Goal: Information Seeking & Learning: Learn about a topic

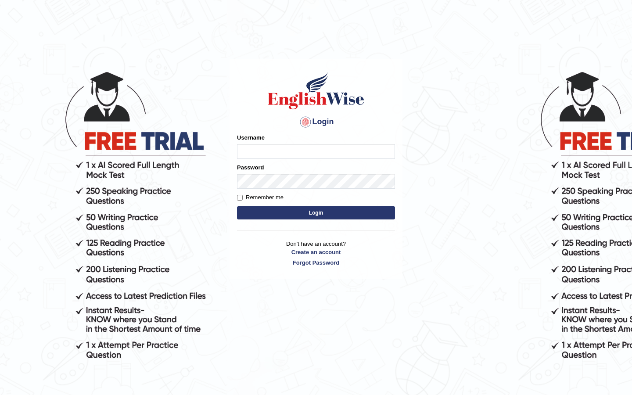
type input "burcin"
click at [350, 211] on button "Login" at bounding box center [316, 212] width 158 height 13
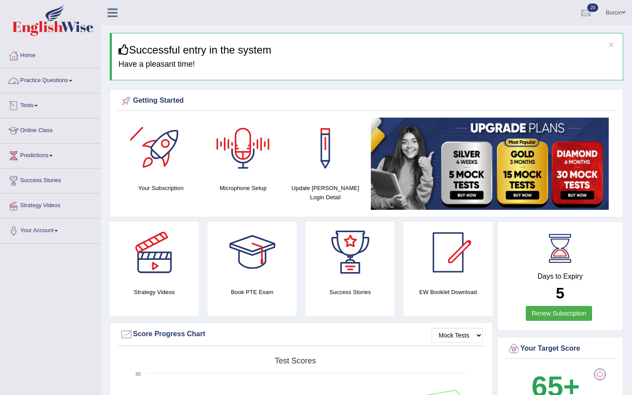
click at [64, 81] on link "Practice Questions" at bounding box center [50, 79] width 100 height 22
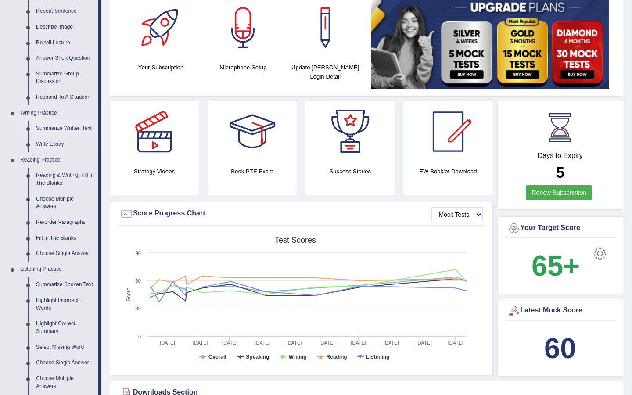
scroll to position [123, 0]
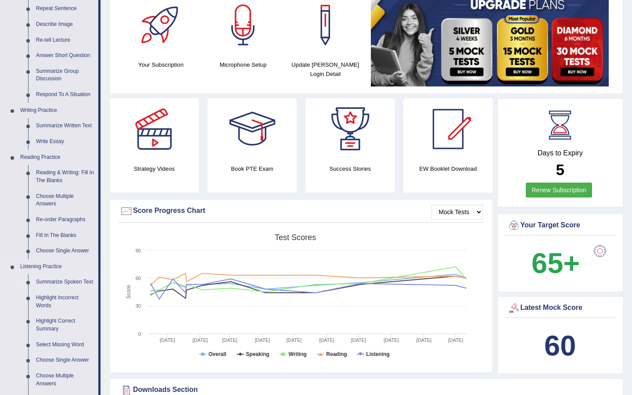
click at [66, 282] on link "Summarize Spoken Text" at bounding box center [65, 282] width 66 height 16
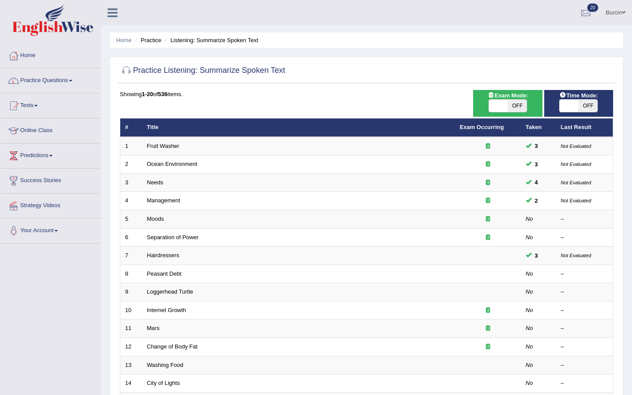
click at [586, 103] on span "OFF" at bounding box center [587, 106] width 19 height 12
checkbox input "true"
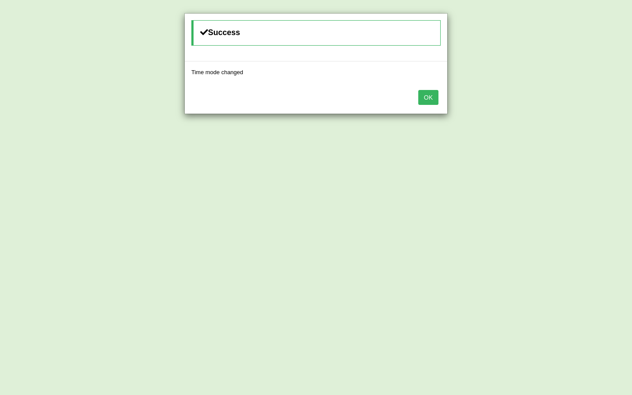
click at [590, 104] on div "Success Time mode changed OK" at bounding box center [316, 197] width 632 height 395
click at [437, 95] on div "OK" at bounding box center [316, 98] width 262 height 31
click at [436, 95] on button "OK" at bounding box center [428, 97] width 20 height 15
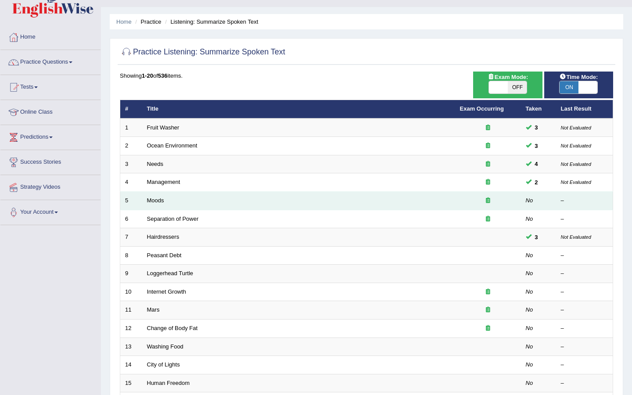
scroll to position [30, 0]
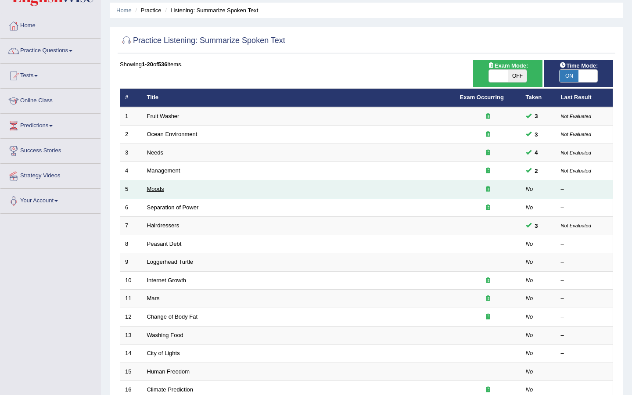
click at [161, 190] on link "Moods" at bounding box center [155, 189] width 17 height 7
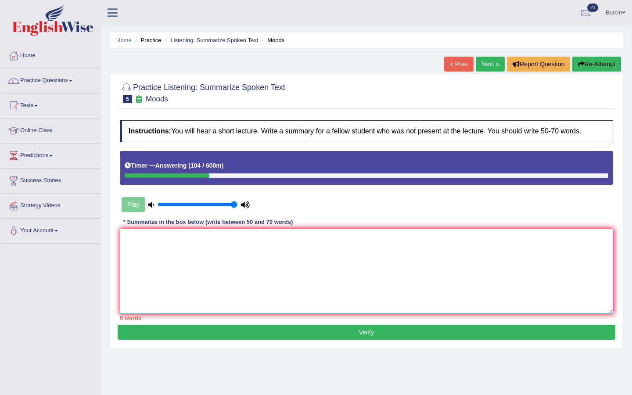
click at [144, 260] on textarea at bounding box center [366, 271] width 493 height 85
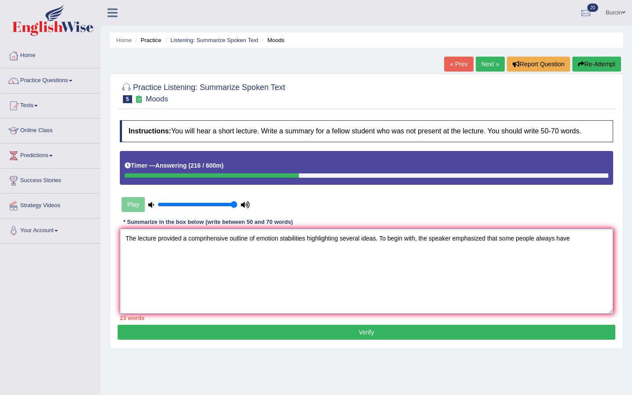
click at [558, 239] on textarea "The lecture provided a comprihensive outline of emotion stabilities highlightin…" at bounding box center [366, 271] width 493 height 85
click at [595, 239] on textarea "The lecture provided a comprihensive outline of emotion stabilities highlightin…" at bounding box center [366, 271] width 493 height 85
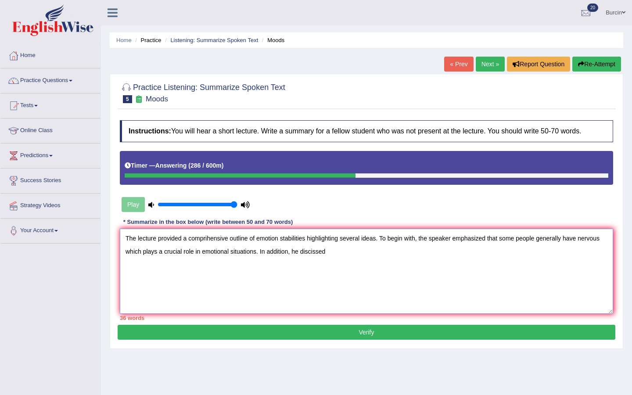
click at [307, 251] on textarea "The lecture provided a comprihensive outline of emotion stabilities highlightin…" at bounding box center [366, 271] width 493 height 85
click at [318, 252] on textarea "The lecture provided a comprihensive outline of emotion stabilities highlightin…" at bounding box center [366, 271] width 493 height 85
click at [335, 253] on textarea "The lecture provided a comprihensive outline of emotion stabilities highlightin…" at bounding box center [366, 271] width 493 height 85
click at [397, 253] on textarea "The lecture provided a comprihensive outline of emotion stabilities highlightin…" at bounding box center [366, 271] width 493 height 85
click at [374, 254] on textarea "The lecture provided a comprihensive outline of emotion stabilities highlightin…" at bounding box center [366, 271] width 493 height 85
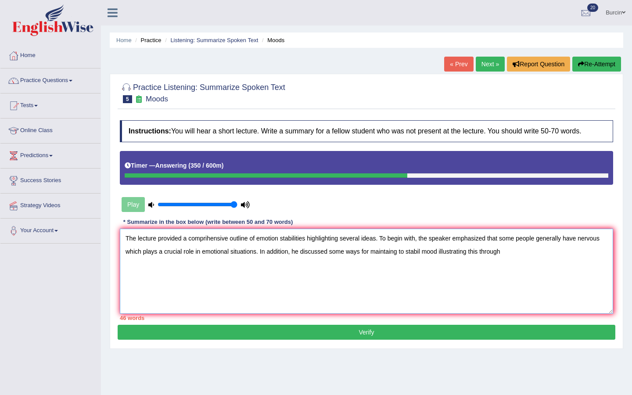
click at [508, 250] on textarea "The lecture provided a comprihensive outline of emotion stabilities highlightin…" at bounding box center [366, 271] width 493 height 85
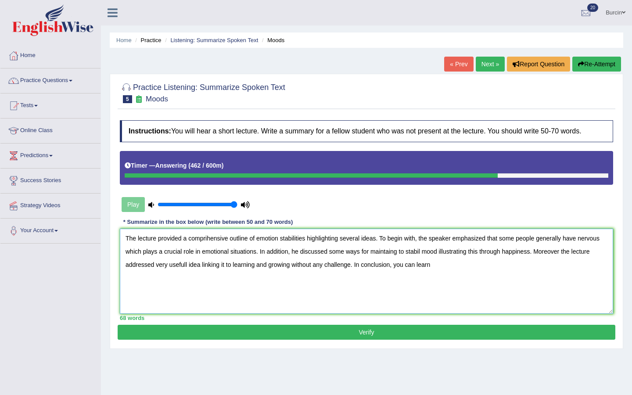
click at [596, 250] on textarea "The lecture provided a comprihensive outline of emotion stabilities highlightin…" at bounding box center [366, 271] width 493 height 85
click at [408, 267] on textarea "The lecture provided a comprihensive outline of emotion stabilities highlightin…" at bounding box center [366, 271] width 493 height 85
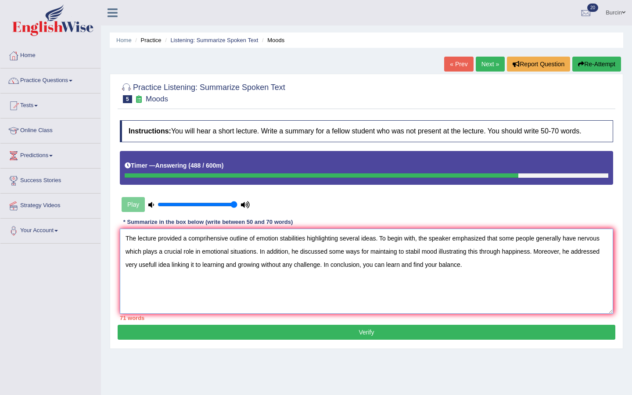
click at [454, 238] on textarea "The lecture provided a comprihensive outline of emotion stabilities highlightin…" at bounding box center [366, 271] width 493 height 85
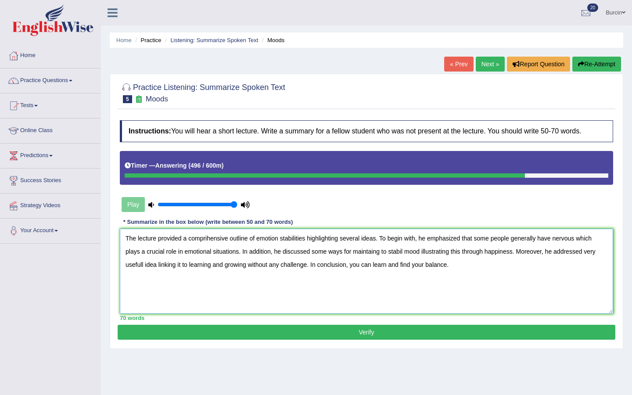
type textarea "The lecture provided a comprihensive outline of emotion stabilities highlightin…"
click at [284, 331] on button "Verify" at bounding box center [366, 332] width 497 height 15
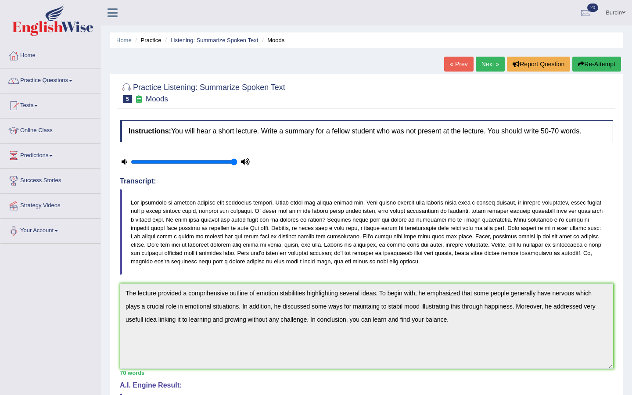
click at [599, 64] on button "Re-Attempt" at bounding box center [596, 64] width 49 height 15
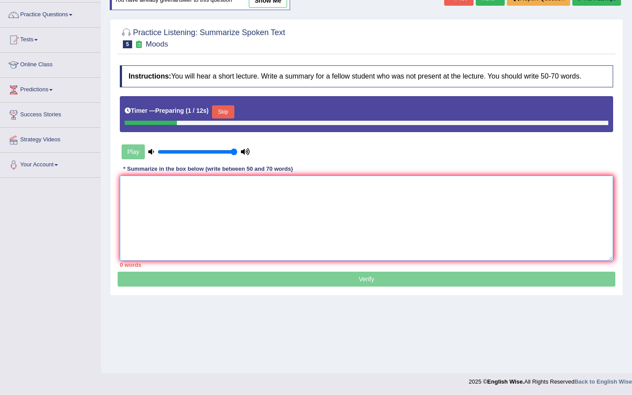
click at [230, 184] on textarea at bounding box center [366, 217] width 493 height 85
paste textarea "he lecture provided a comprihensive outline of emotion stabilities highlighting…"
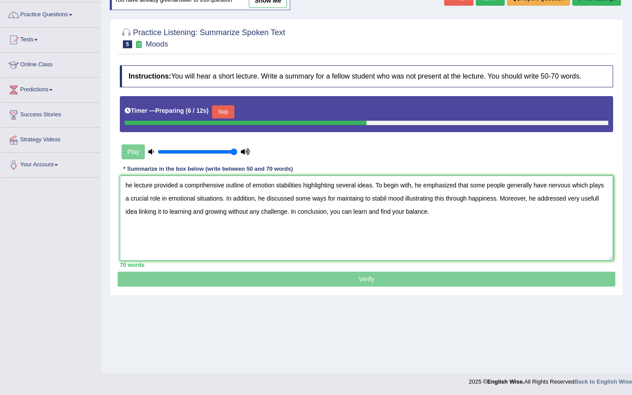
click at [206, 187] on textarea "he lecture provided a comprihensive outline of emotion stabilities highlighting…" at bounding box center [366, 217] width 493 height 85
click at [205, 186] on textarea "he lecture provided a comprihensive outline of emotion stabilities highlighting…" at bounding box center [366, 217] width 493 height 85
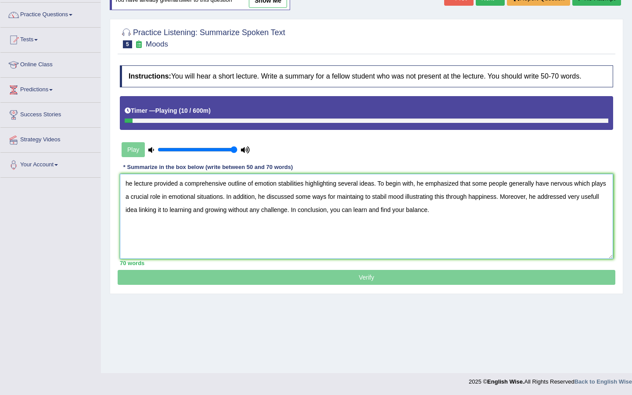
click at [406, 196] on textarea "he lecture provided a comprehensive outline of emotion stabilities highlighting…" at bounding box center [366, 216] width 493 height 85
click at [143, 212] on textarea "he lecture provided a comprehensive outline of emotion stabilities highlighting…" at bounding box center [366, 216] width 493 height 85
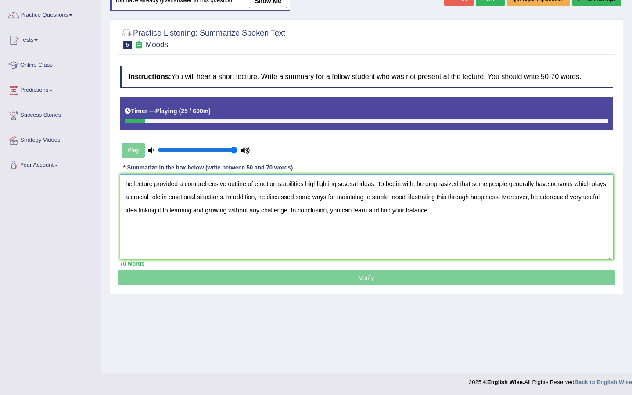
click at [126, 182] on textarea "he lecture provided a comprehensive outline of emotion stabilities highlighting…" at bounding box center [366, 216] width 493 height 85
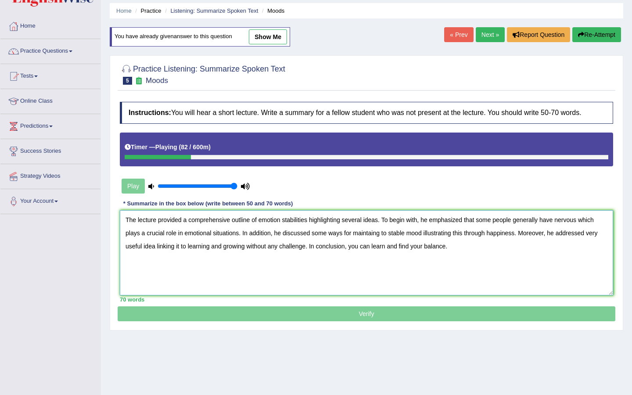
scroll to position [30, 0]
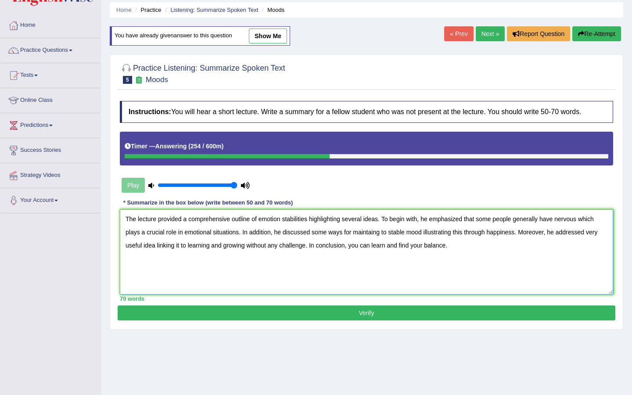
type textarea "The lecture provided a comprehensive outline of emotion stabilities highlightin…"
click at [394, 311] on button "Verify" at bounding box center [366, 312] width 497 height 15
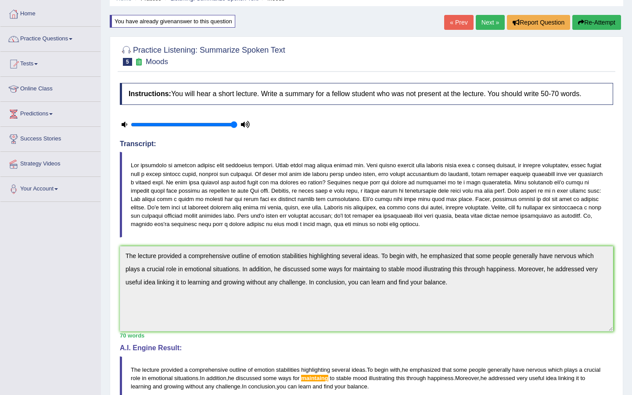
scroll to position [0, 0]
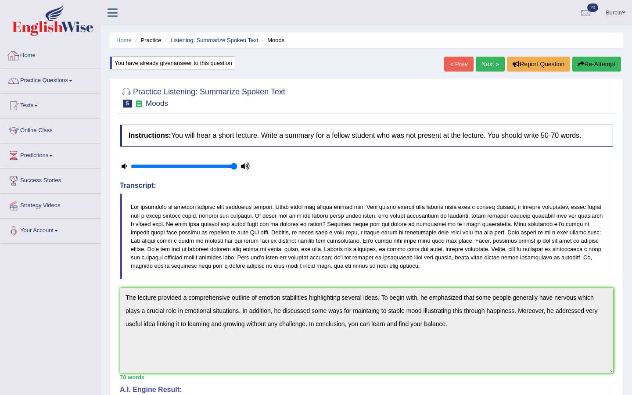
click at [33, 57] on link "Home" at bounding box center [50, 54] width 100 height 22
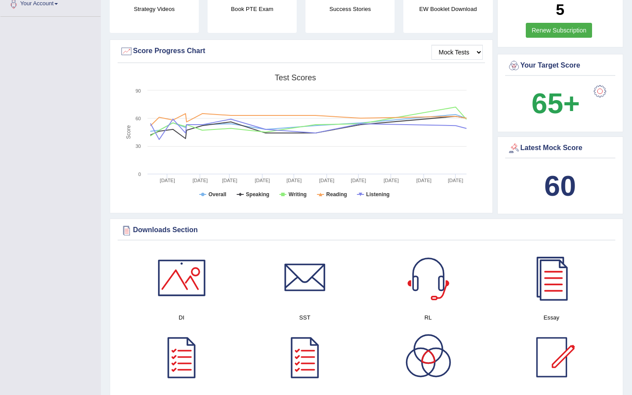
scroll to position [261, 0]
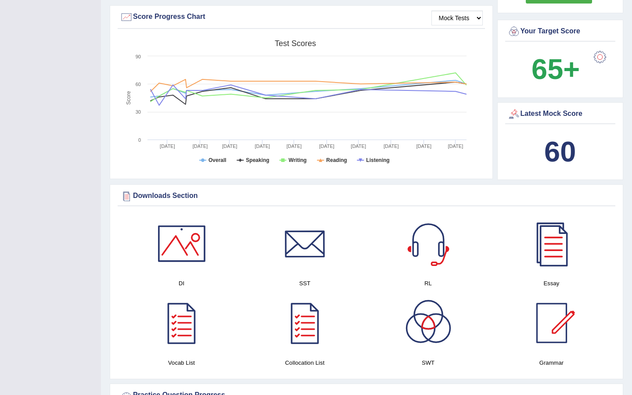
click at [313, 246] on div at bounding box center [304, 243] width 61 height 61
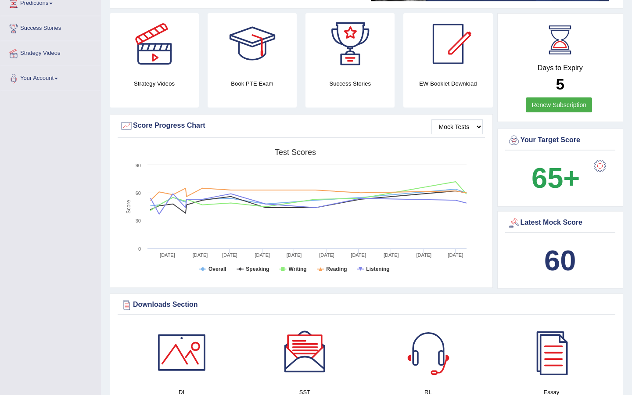
scroll to position [0, 0]
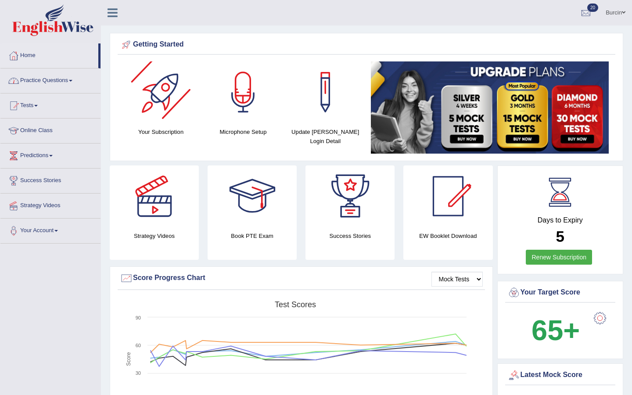
click at [65, 79] on link "Practice Questions" at bounding box center [50, 79] width 100 height 22
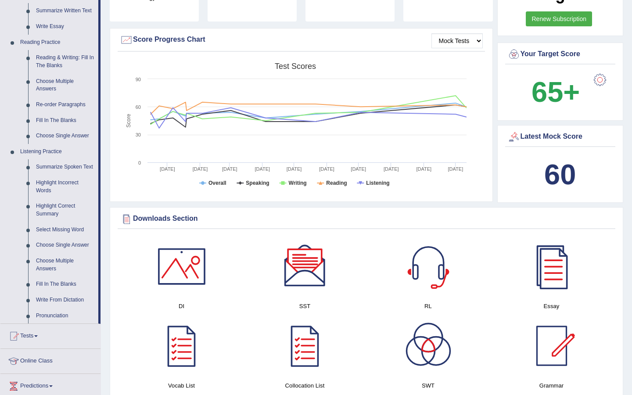
scroll to position [246, 0]
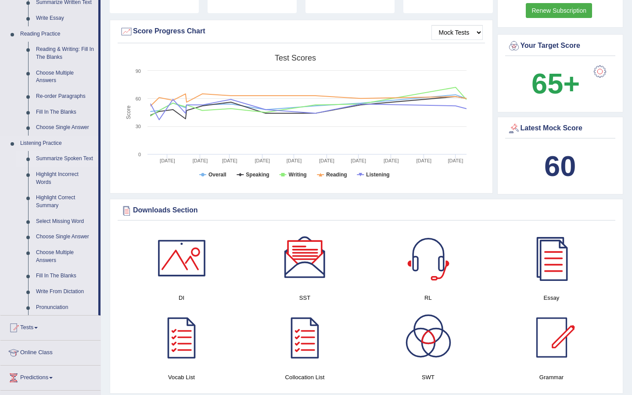
click at [56, 158] on link "Summarize Spoken Text" at bounding box center [65, 159] width 66 height 16
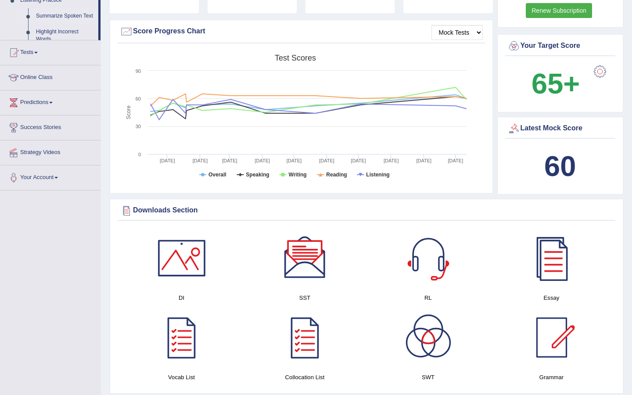
scroll to position [115, 0]
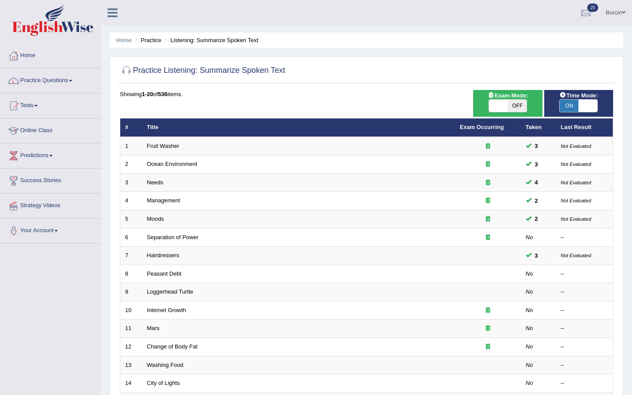
click at [579, 109] on span at bounding box center [587, 106] width 19 height 12
checkbox input "false"
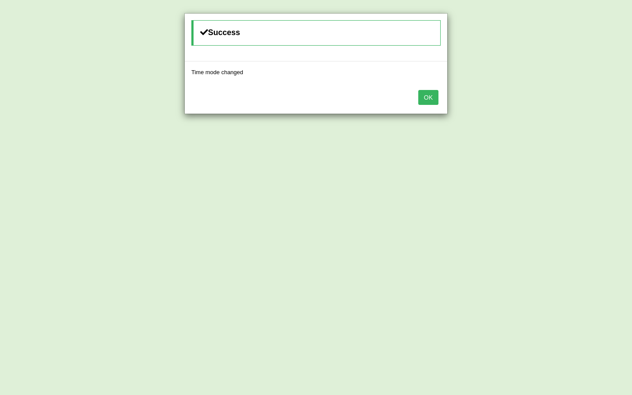
click at [422, 97] on button "OK" at bounding box center [428, 97] width 20 height 15
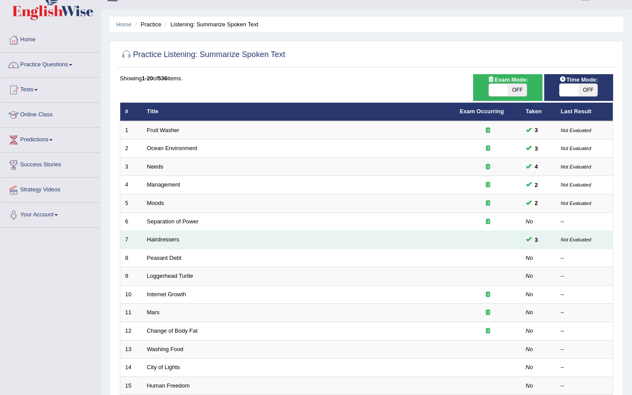
scroll to position [19, 0]
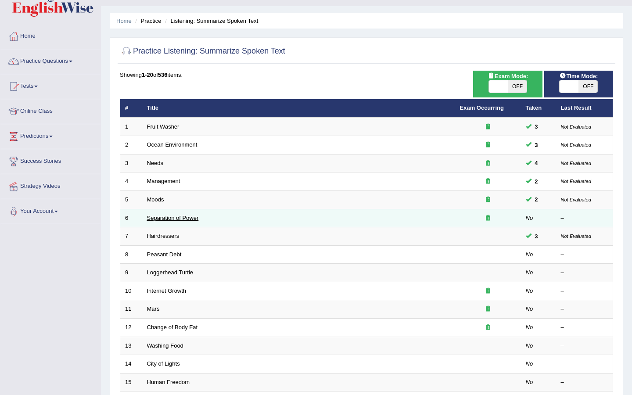
click at [183, 219] on link "Separation of Power" at bounding box center [173, 217] width 52 height 7
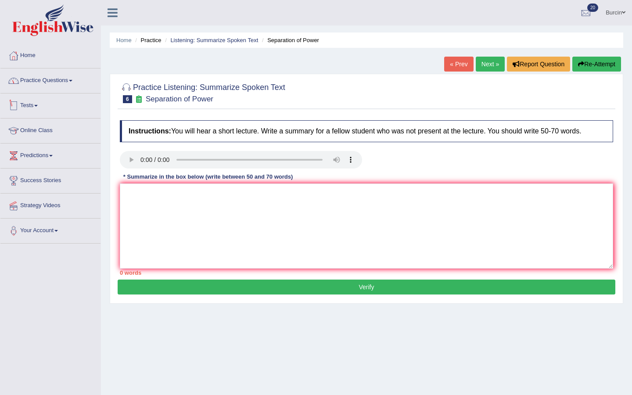
click at [65, 85] on link "Practice Questions" at bounding box center [50, 79] width 100 height 22
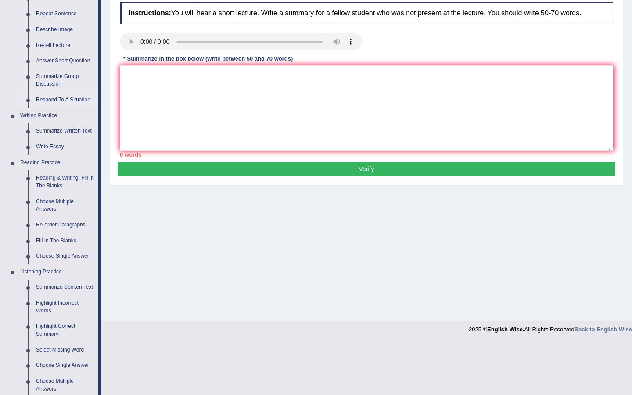
scroll to position [120, 0]
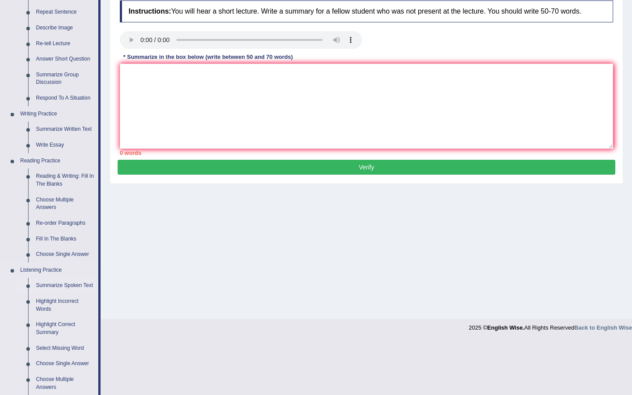
click at [64, 283] on link "Summarize Spoken Text" at bounding box center [65, 286] width 66 height 16
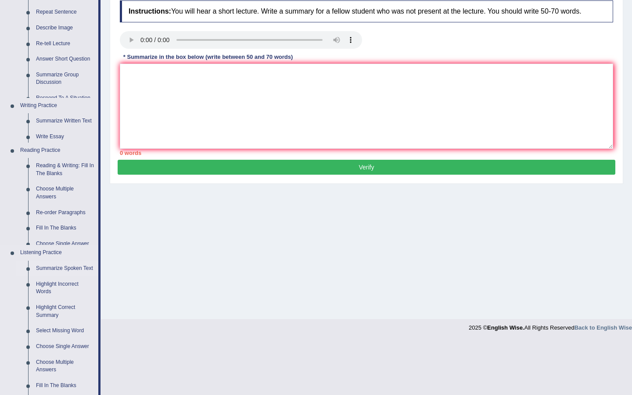
scroll to position [66, 0]
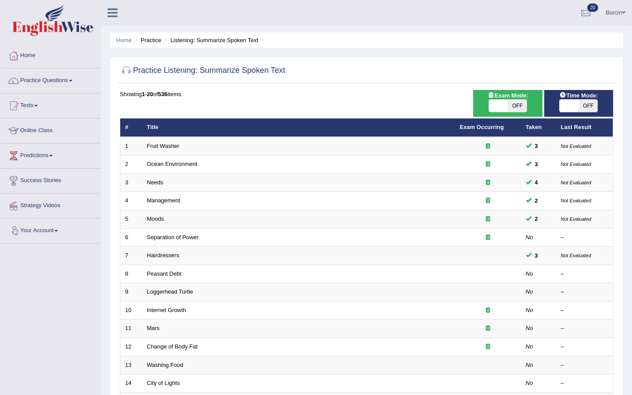
click at [592, 103] on span "OFF" at bounding box center [587, 106] width 19 height 12
checkbox input "true"
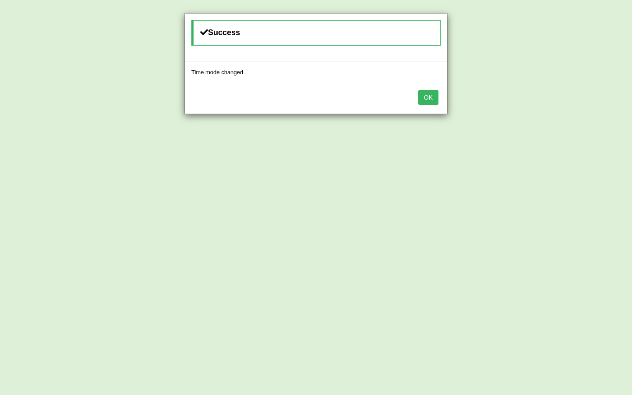
click at [429, 98] on button "OK" at bounding box center [428, 97] width 20 height 15
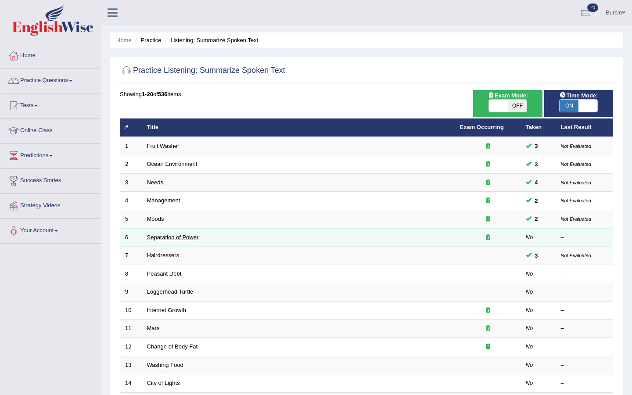
click at [165, 236] on link "Separation of Power" at bounding box center [173, 237] width 52 height 7
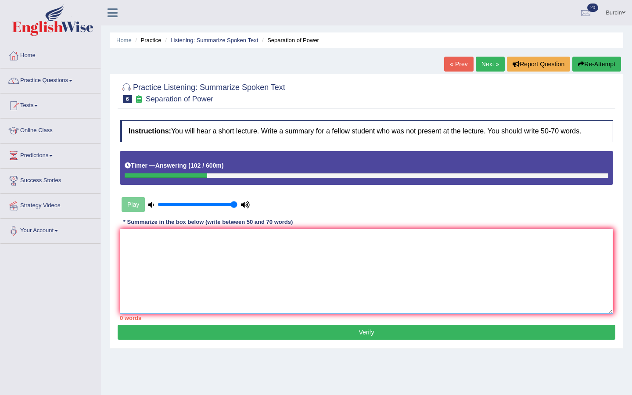
click at [321, 271] on textarea at bounding box center [366, 271] width 493 height 85
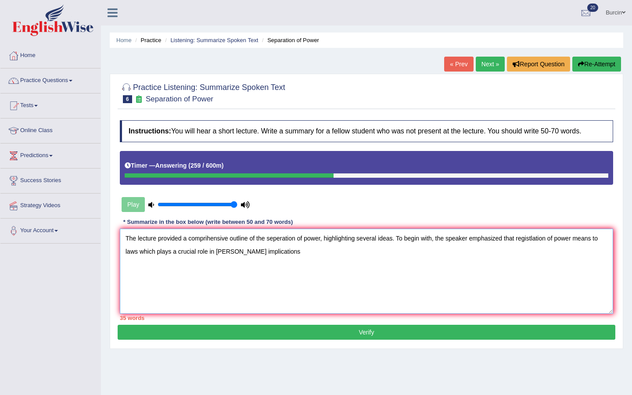
click at [225, 251] on textarea "The lecture provided a comprihensive outline of the seperation of power, highli…" at bounding box center [366, 271] width 493 height 85
click at [270, 253] on textarea "The lecture provided a comprihensive outline of the seperation of power, highli…" at bounding box center [366, 271] width 493 height 85
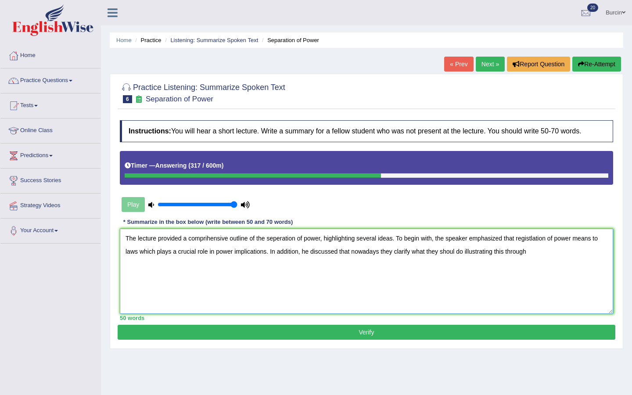
click at [458, 252] on textarea "The lecture provided a comprihensive outline of the seperation of power, highli…" at bounding box center [366, 271] width 493 height 85
click at [543, 251] on textarea "The lecture provided a comprihensive outline of the seperation of power, highli…" at bounding box center [366, 271] width 493 height 85
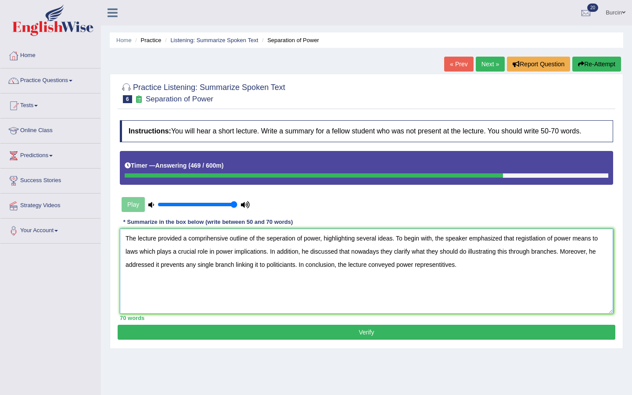
type textarea "The lecture provided a comprihensive outline of the seperation of power, highli…"
click at [353, 331] on button "Verify" at bounding box center [366, 332] width 497 height 15
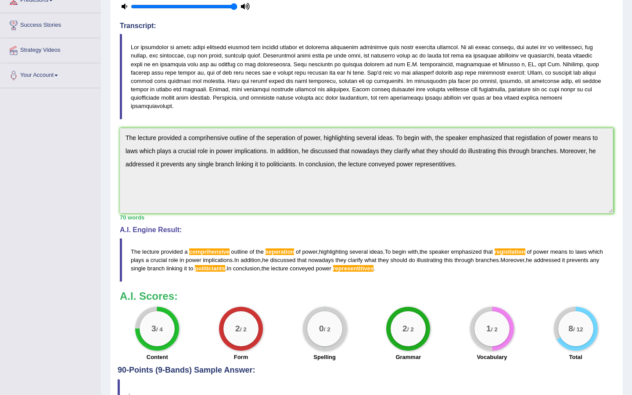
scroll to position [200, 0]
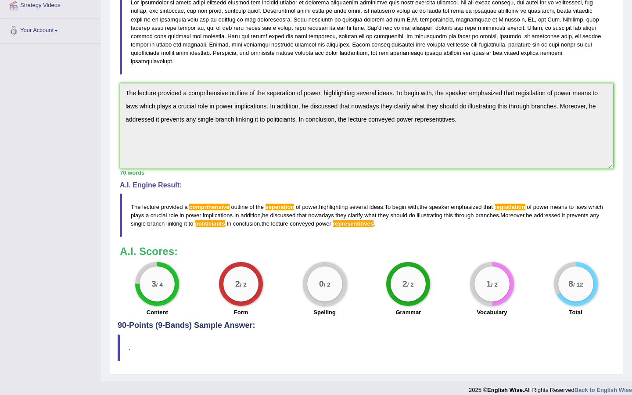
click at [284, 173] on div "Instructions: You will hear a short lecture. Write a summary for a fellow stude…" at bounding box center [366, 118] width 497 height 405
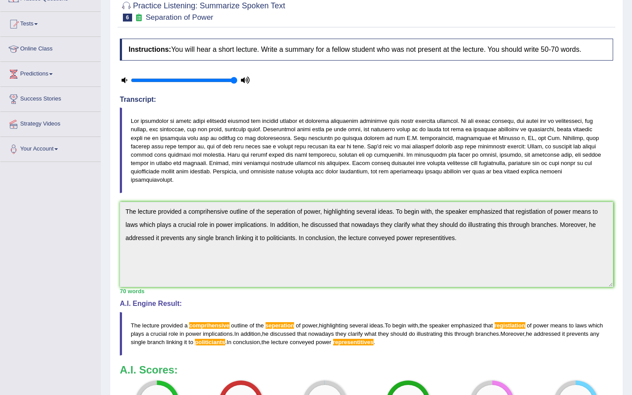
scroll to position [0, 0]
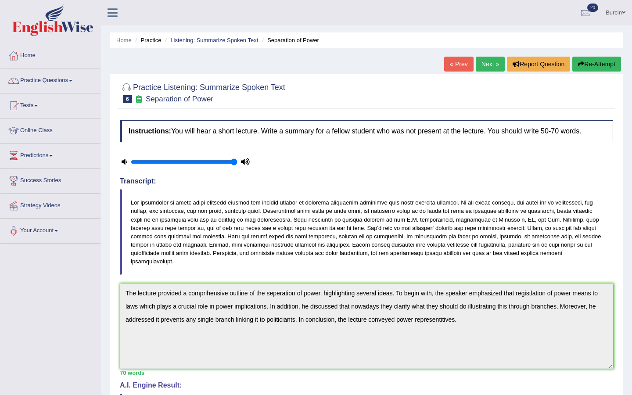
click at [600, 63] on button "Re-Attempt" at bounding box center [596, 64] width 49 height 15
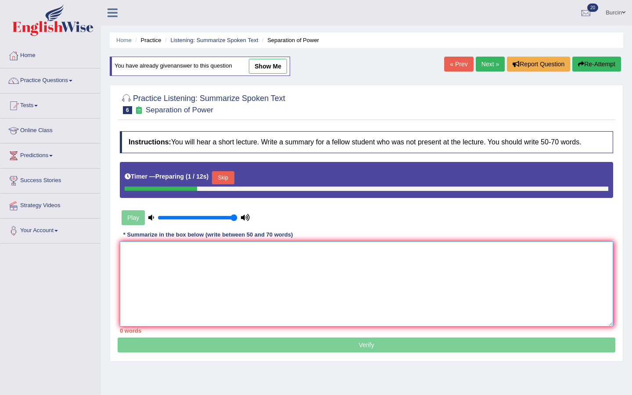
click at [161, 254] on textarea at bounding box center [366, 283] width 493 height 85
paste textarea "The lecture provided a comprihensive outline of the seperation of power, highli…"
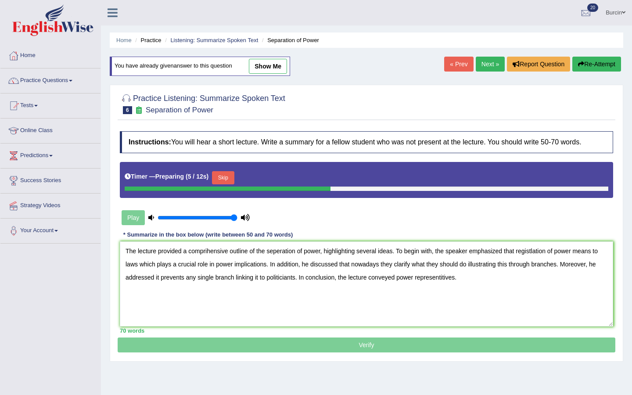
click at [227, 178] on button "Skip" at bounding box center [223, 177] width 22 height 13
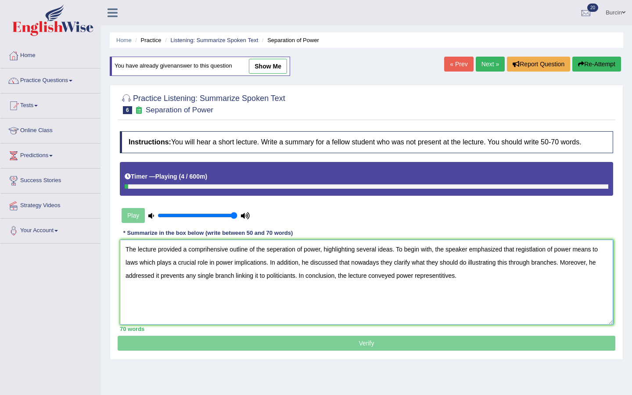
click at [208, 248] on textarea "The lecture provided a comprihensive outline of the seperation of power, highli…" at bounding box center [366, 281] width 493 height 85
click at [283, 251] on textarea "The lecture provided a comprehensive outline of the seperation of power, highli…" at bounding box center [366, 281] width 493 height 85
click at [538, 249] on textarea "The lecture provided a comprehensive outline of the separation of power, highli…" at bounding box center [366, 281] width 493 height 85
click at [295, 276] on textarea "The lecture provided a comprehensive outline of the separation of power, highli…" at bounding box center [366, 281] width 493 height 85
click at [444, 276] on textarea "The lecture provided a comprehensive outline of the separation of power, highli…" at bounding box center [366, 281] width 493 height 85
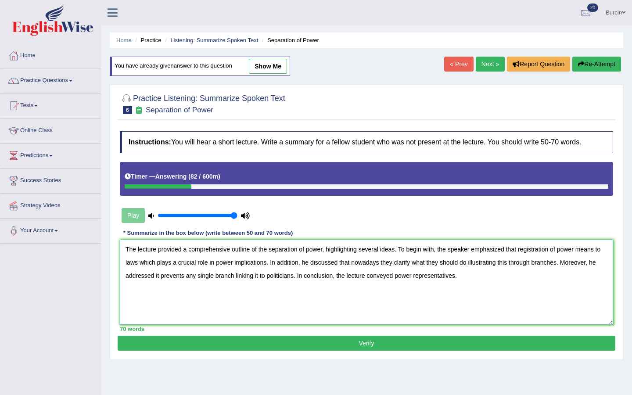
type textarea "The lecture provided a comprehensive outline of the separation of power, highli…"
click at [443, 345] on button "Verify" at bounding box center [366, 343] width 497 height 15
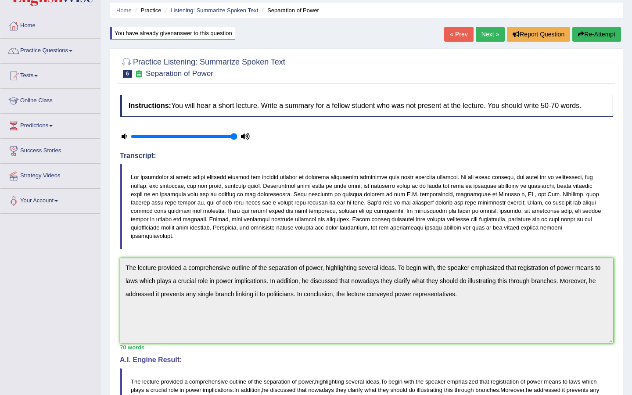
scroll to position [31, 0]
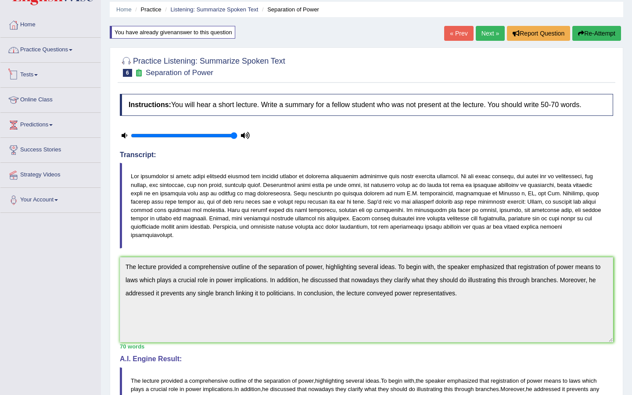
click at [64, 50] on link "Practice Questions" at bounding box center [50, 49] width 100 height 22
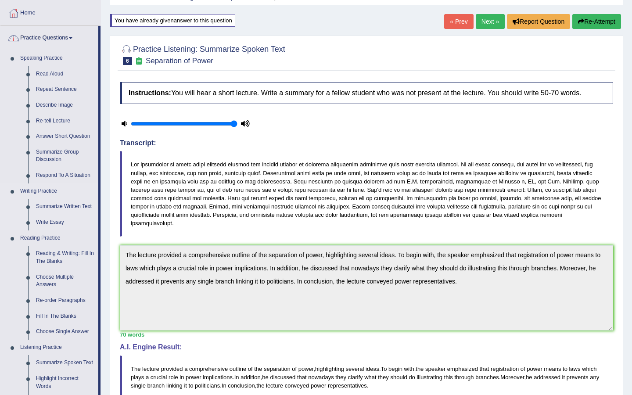
scroll to position [46, 0]
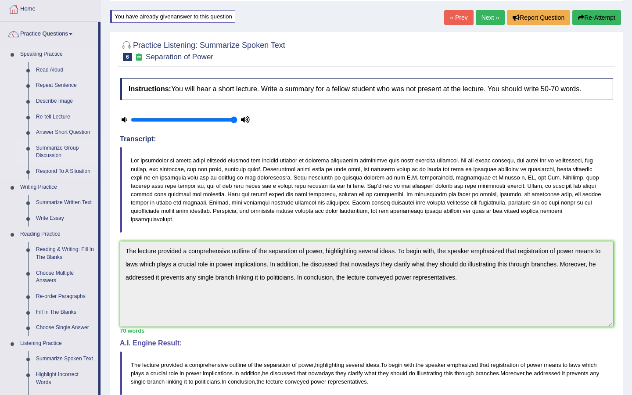
click at [56, 152] on link "Summarize Group Discussion" at bounding box center [65, 151] width 66 height 23
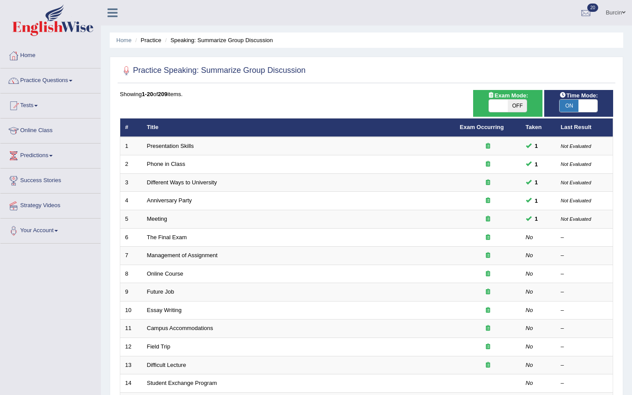
click at [568, 105] on span "ON" at bounding box center [568, 106] width 19 height 12
checkbox input "false"
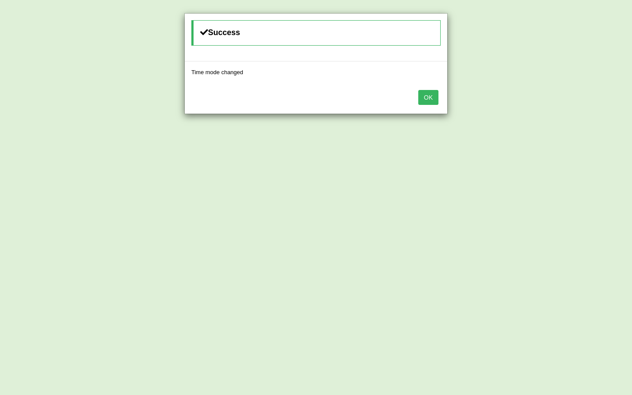
click at [421, 98] on button "OK" at bounding box center [428, 97] width 20 height 15
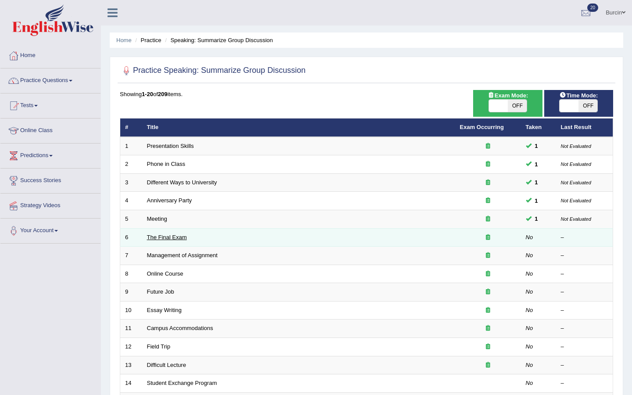
click at [176, 239] on link "The Final Exam" at bounding box center [167, 237] width 40 height 7
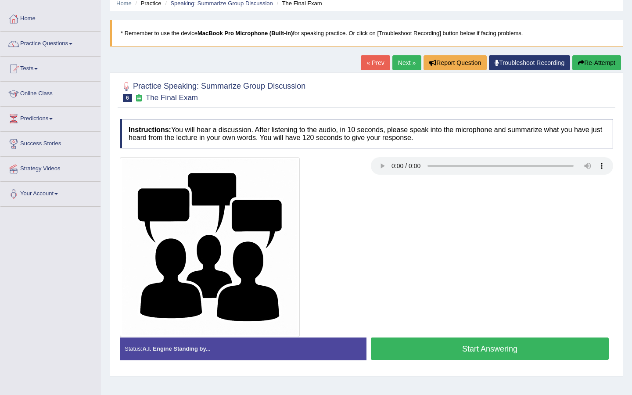
scroll to position [65, 0]
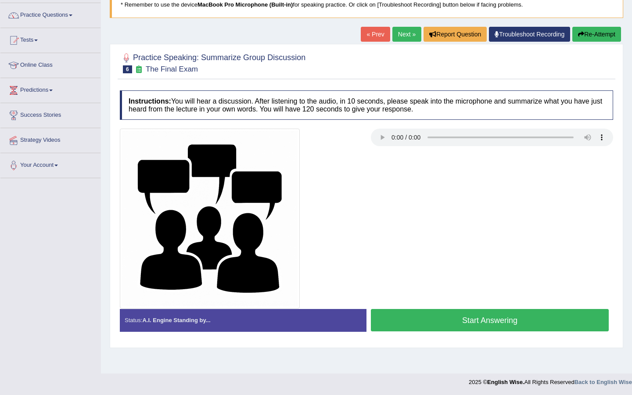
click at [460, 321] on button "Start Answering" at bounding box center [490, 320] width 238 height 22
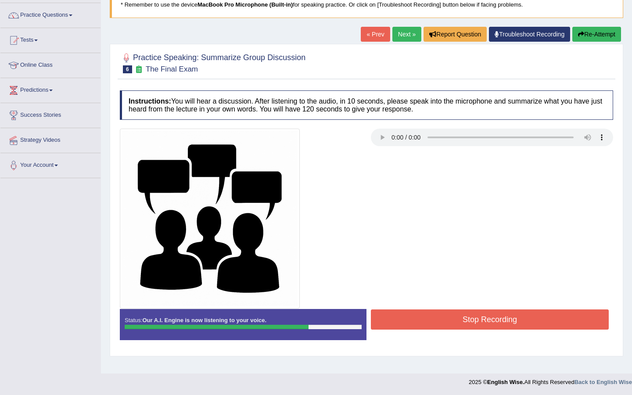
click at [476, 322] on button "Stop Recording" at bounding box center [490, 319] width 238 height 20
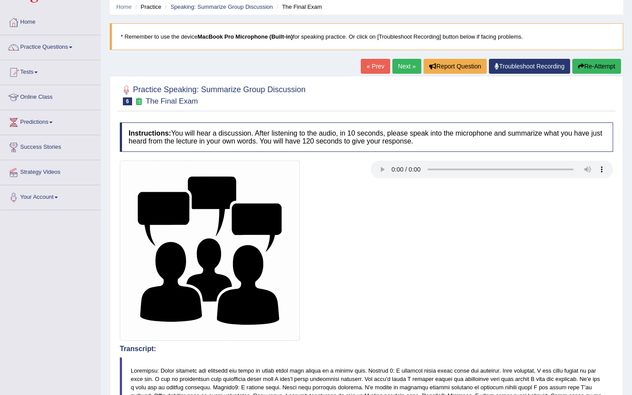
scroll to position [0, 0]
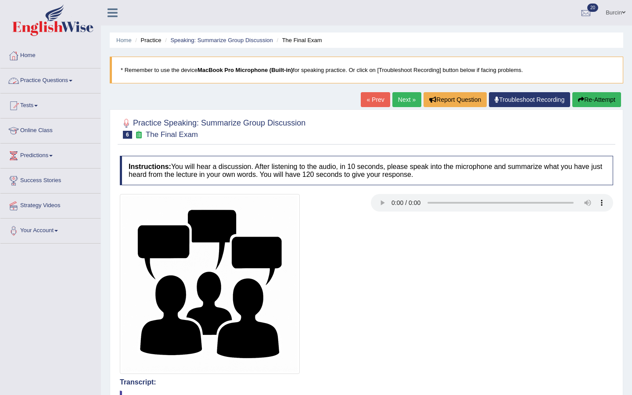
click at [66, 79] on link "Practice Questions" at bounding box center [50, 79] width 100 height 22
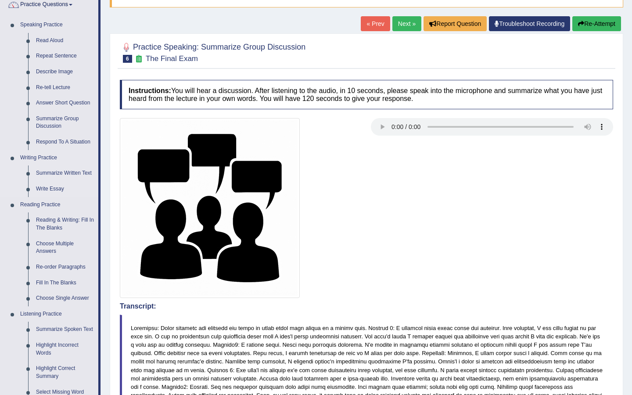
scroll to position [79, 0]
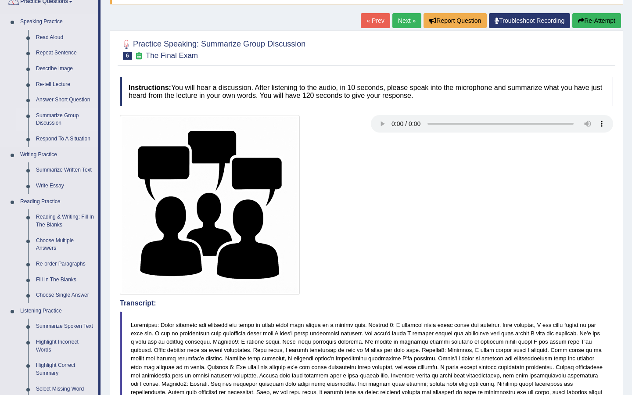
click at [56, 117] on link "Summarize Group Discussion" at bounding box center [65, 119] width 66 height 23
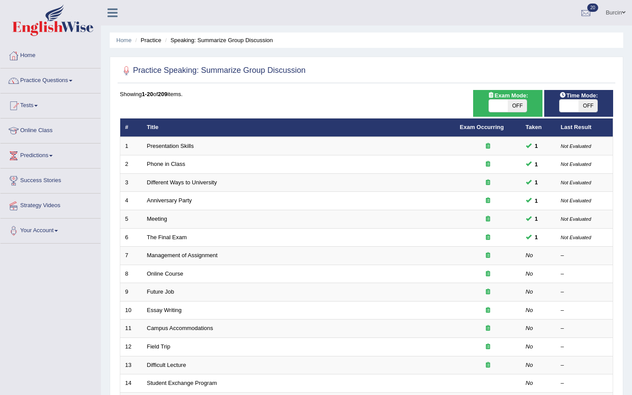
click at [590, 105] on span "OFF" at bounding box center [587, 106] width 19 height 12
checkbox input "true"
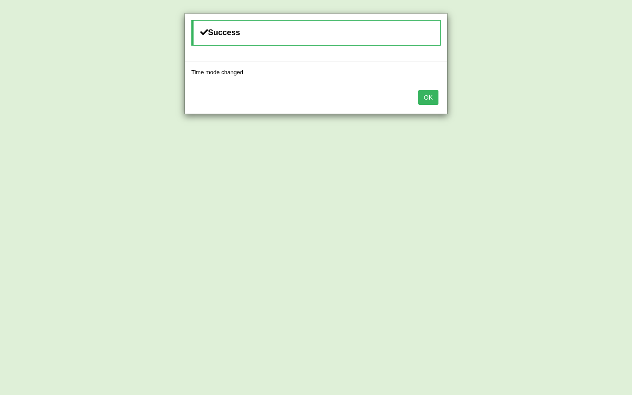
click at [432, 97] on button "OK" at bounding box center [428, 97] width 20 height 15
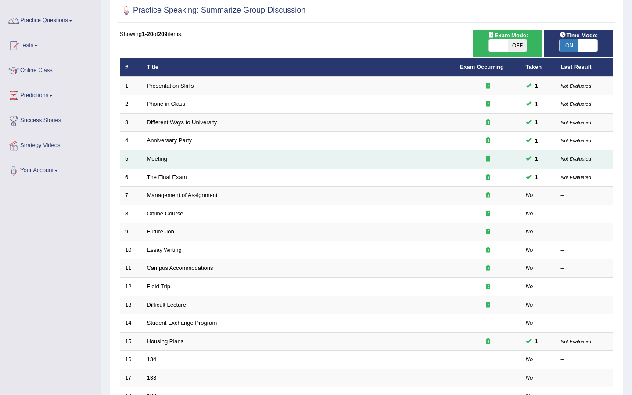
scroll to position [60, 0]
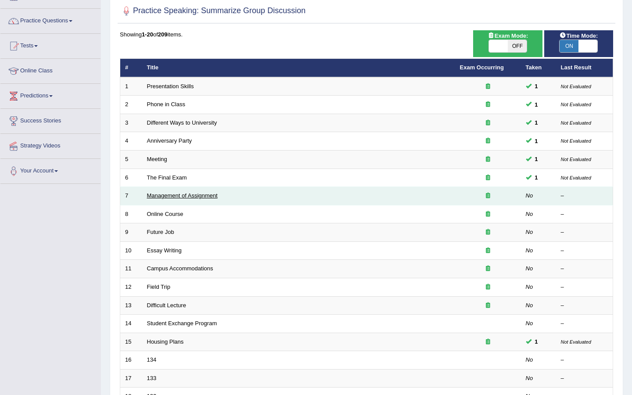
click at [205, 196] on link "Management of Assignment" at bounding box center [182, 195] width 71 height 7
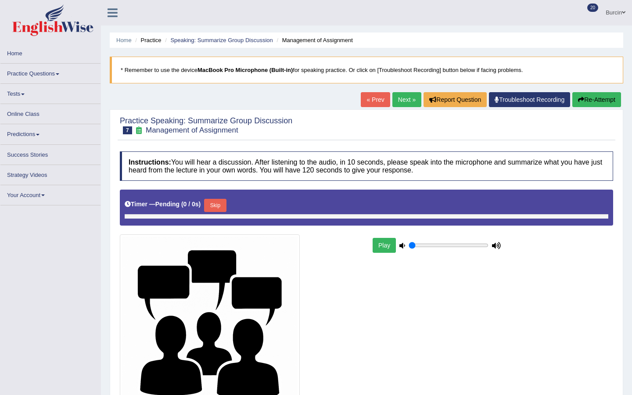
type input "1"
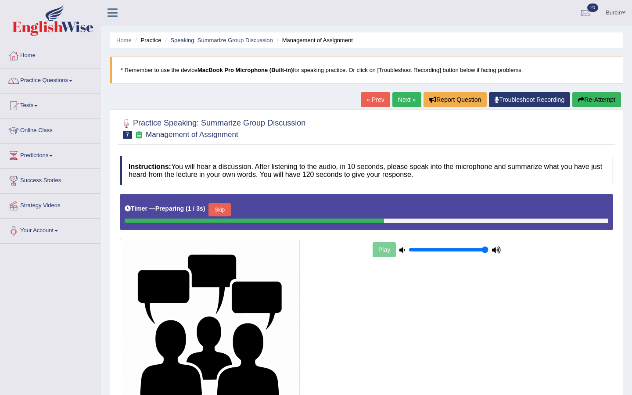
click at [222, 212] on button "Skip" at bounding box center [219, 209] width 22 height 13
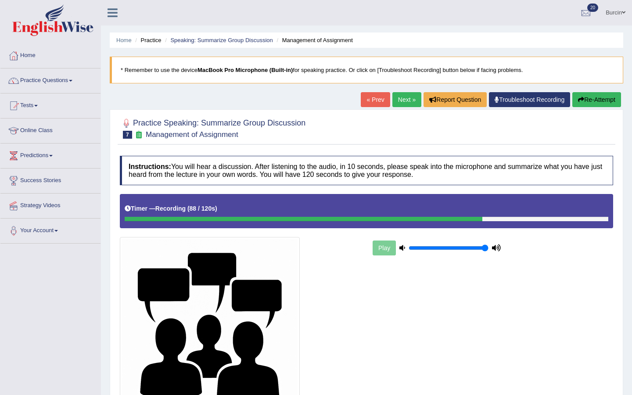
scroll to position [89, 0]
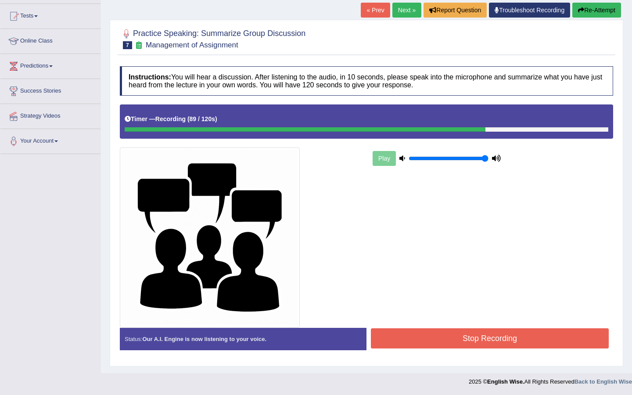
click at [493, 335] on button "Stop Recording" at bounding box center [490, 338] width 238 height 20
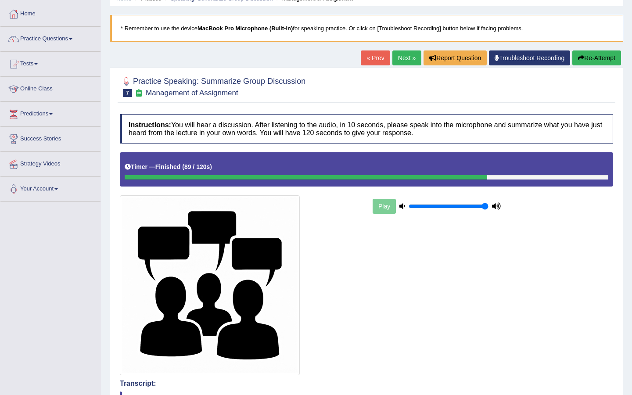
scroll to position [0, 0]
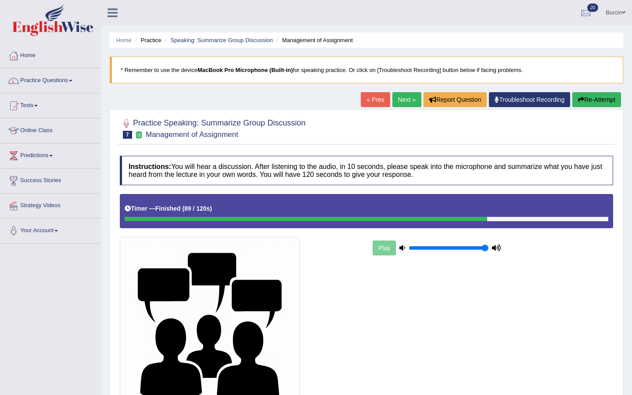
click at [402, 99] on link "Next »" at bounding box center [406, 99] width 29 height 15
click at [400, 98] on link "Next »" at bounding box center [406, 99] width 29 height 15
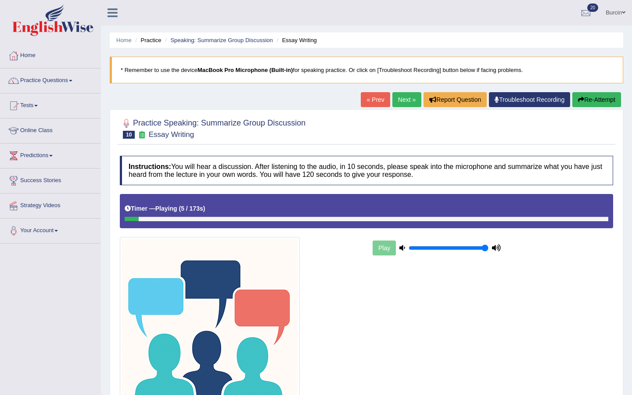
click at [377, 103] on link "« Prev" at bounding box center [375, 99] width 29 height 15
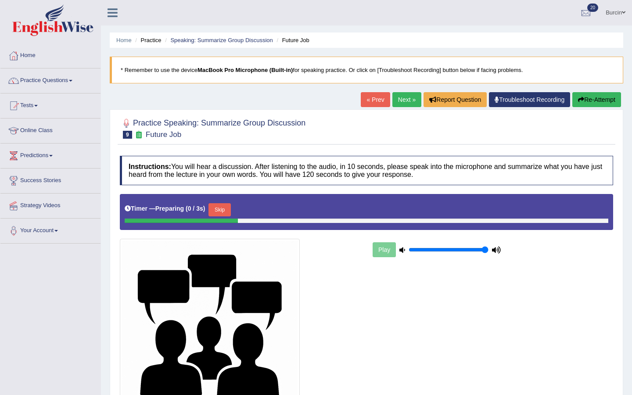
click at [225, 208] on button "Skip" at bounding box center [219, 209] width 22 height 13
